Goal: Information Seeking & Learning: Learn about a topic

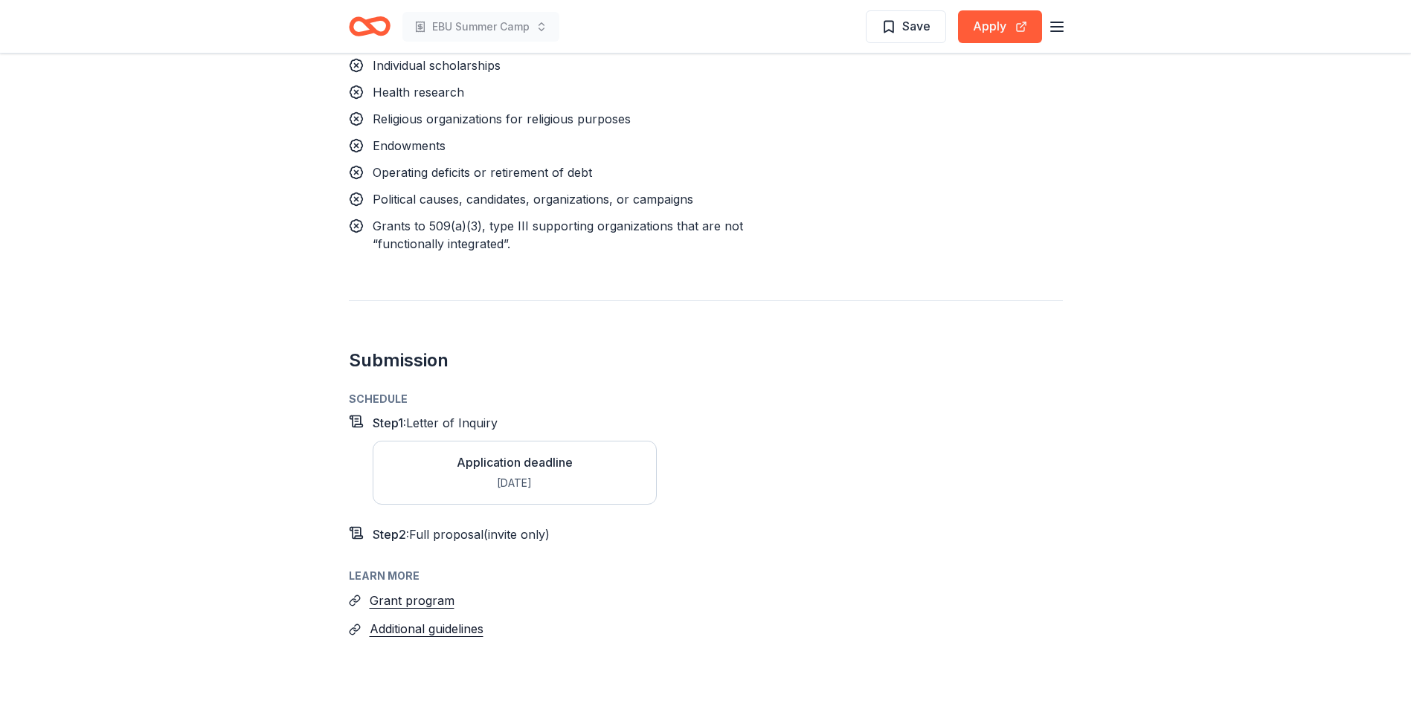
scroll to position [1542, 0]
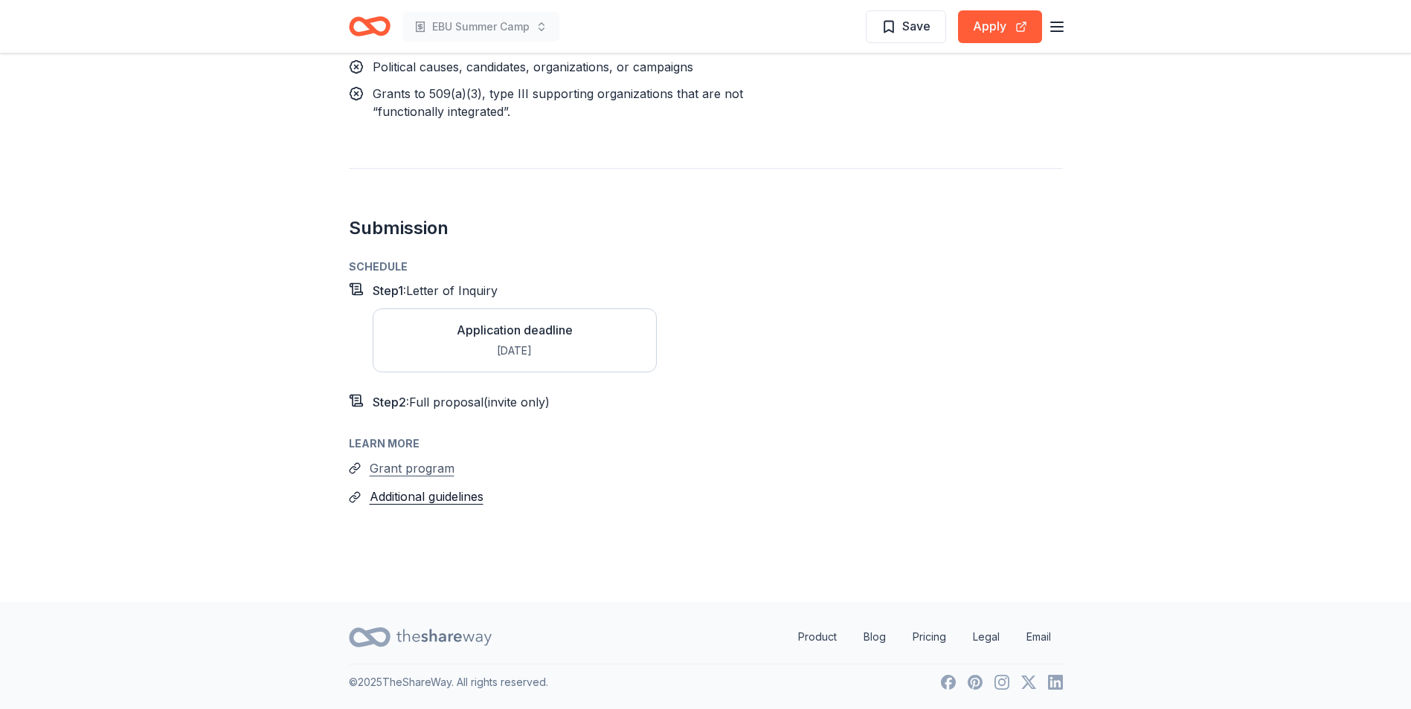
click at [414, 476] on button "Grant program" at bounding box center [412, 468] width 85 height 19
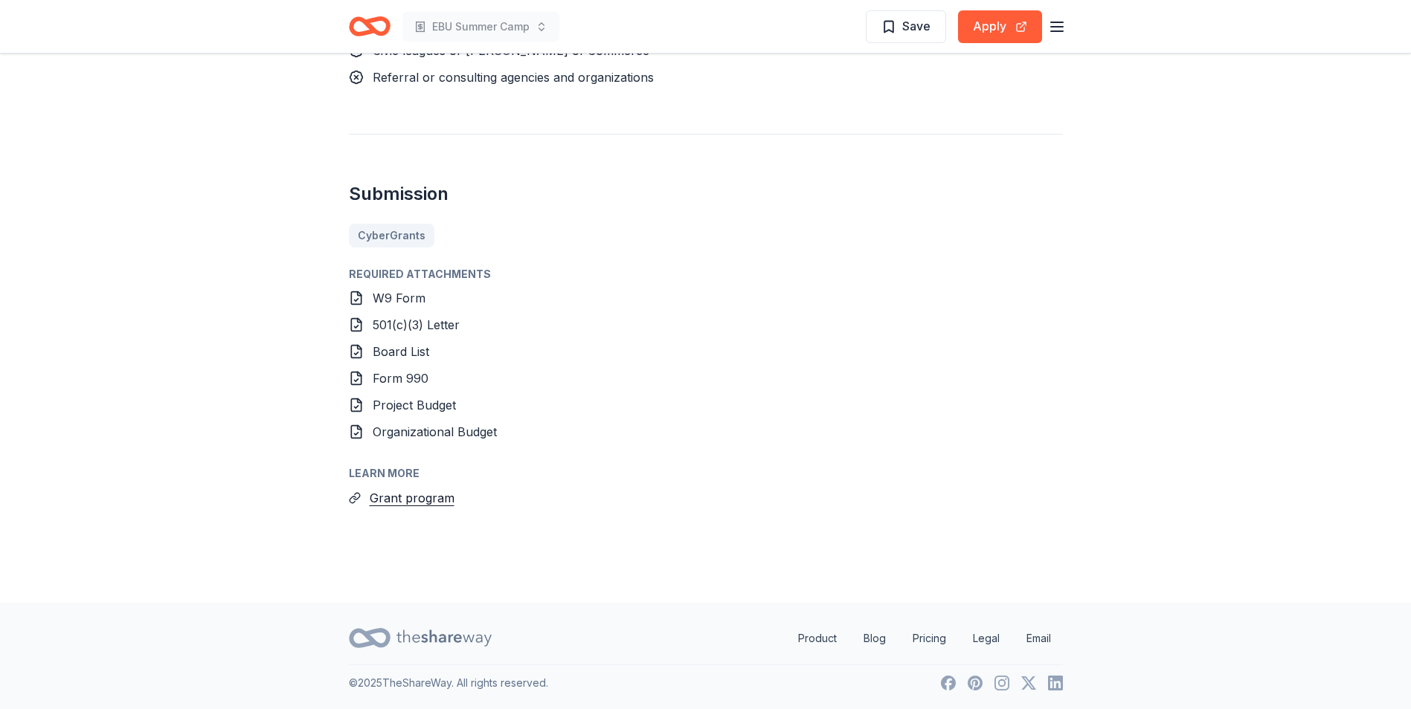
scroll to position [1545, 0]
click at [407, 503] on button "Grant program" at bounding box center [412, 497] width 85 height 19
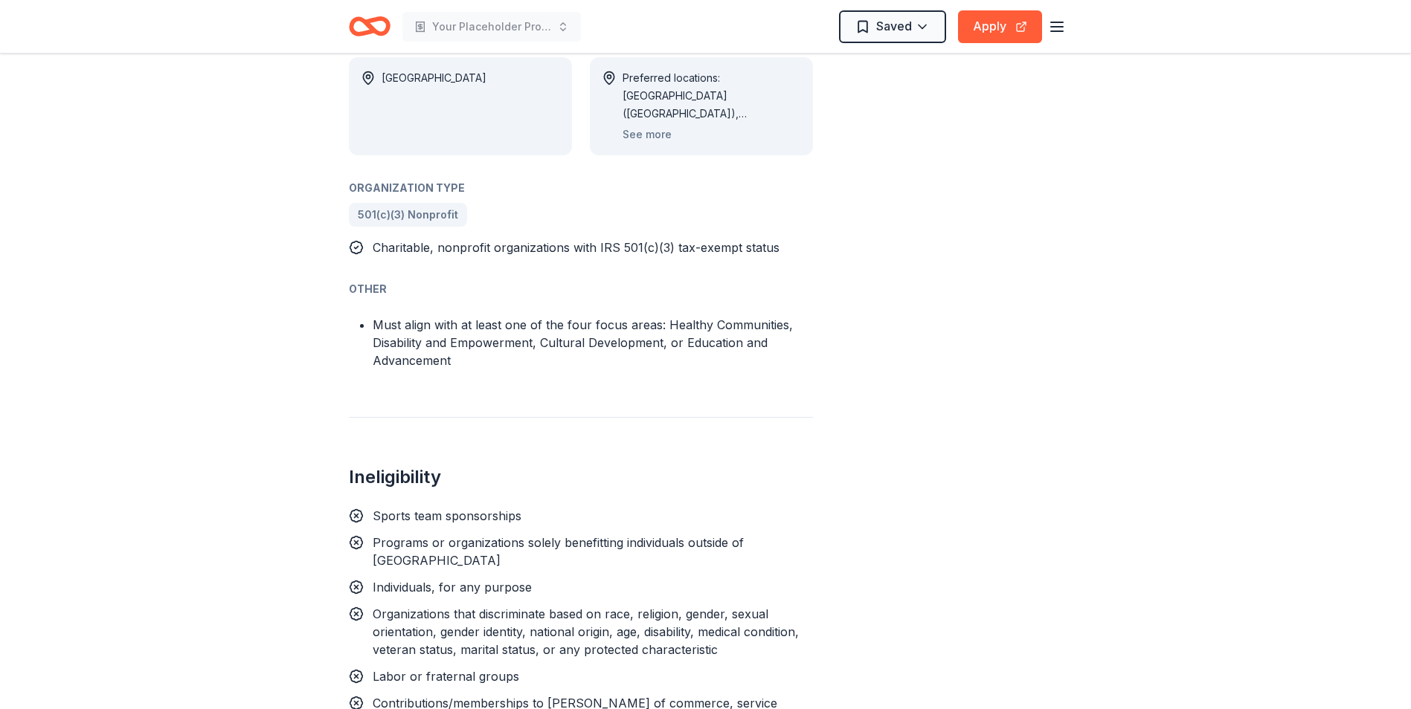
scroll to position [1041, 0]
